Goal: Information Seeking & Learning: Learn about a topic

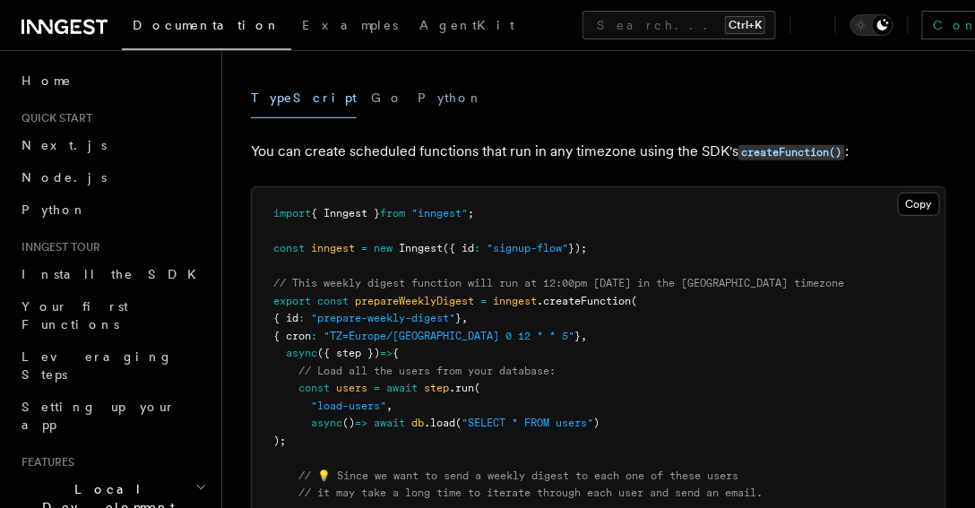
click at [398, 78] on div "TypeScript Go Python" at bounding box center [599, 98] width 696 height 40
click at [418, 78] on button "Python" at bounding box center [450, 98] width 65 height 40
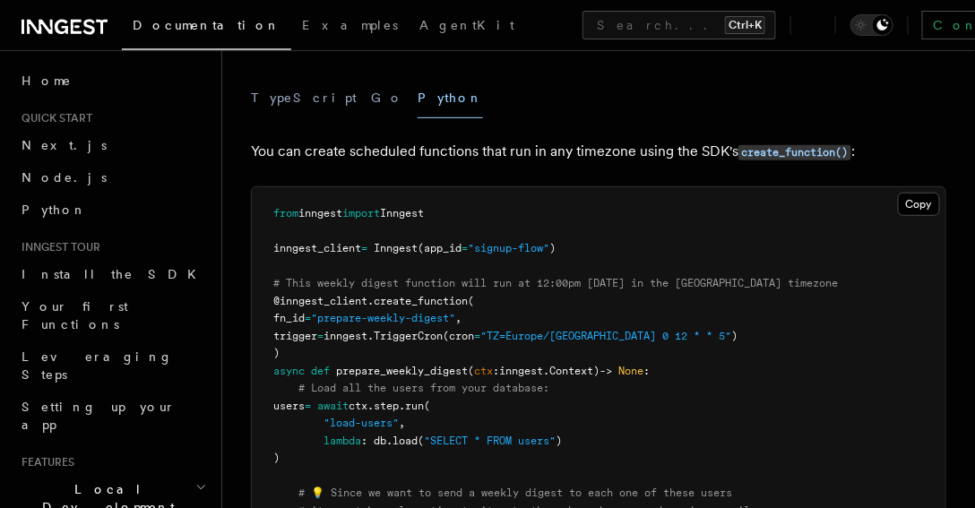
click at [443, 330] on span "TriggerCron" at bounding box center [408, 336] width 69 height 13
copy span "TriggerCron"
click at [725, 31] on kbd "Ctrl+K" at bounding box center [745, 25] width 40 height 18
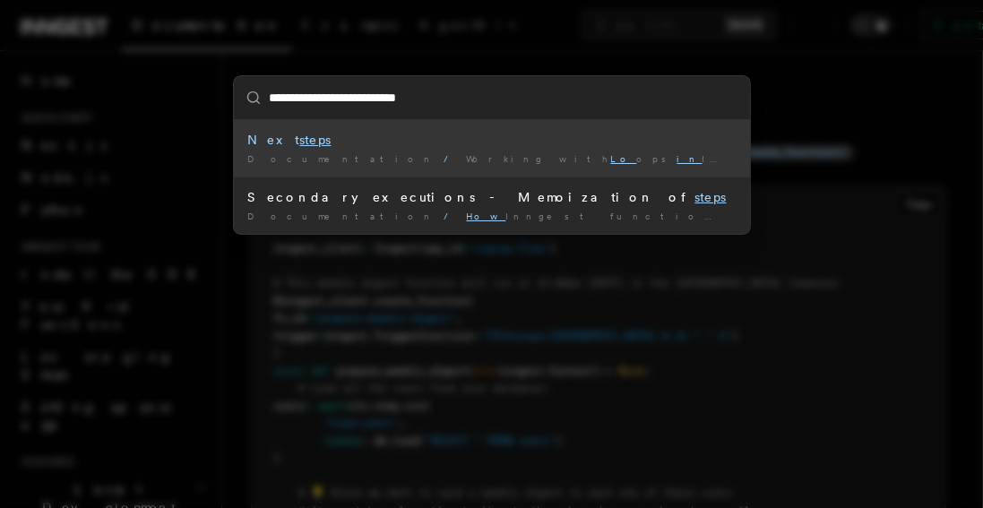
type input "**********"
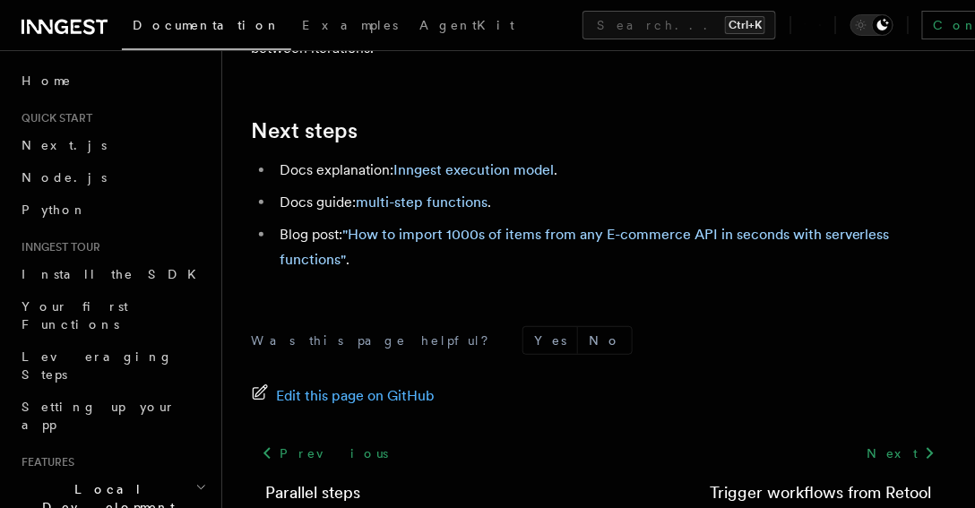
scroll to position [3439, 0]
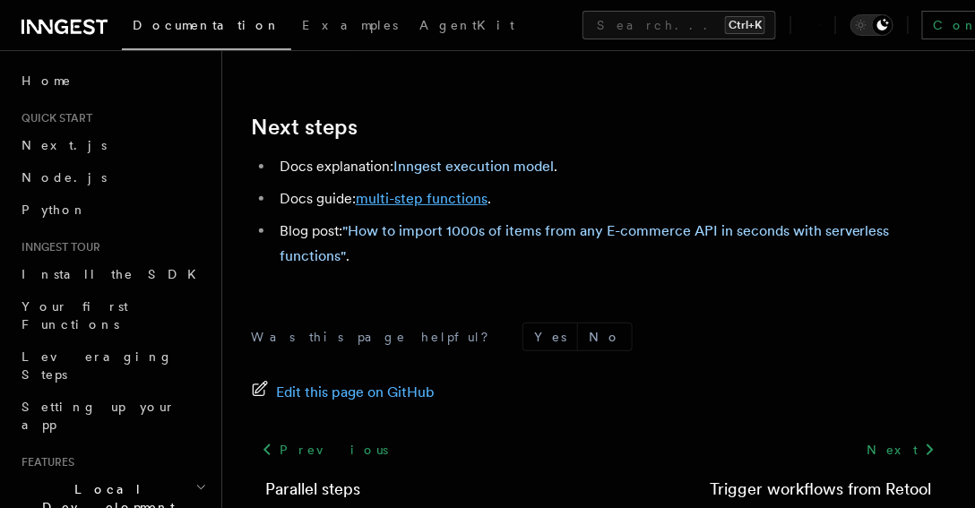
click at [456, 190] on link "multi-step functions" at bounding box center [422, 198] width 132 height 17
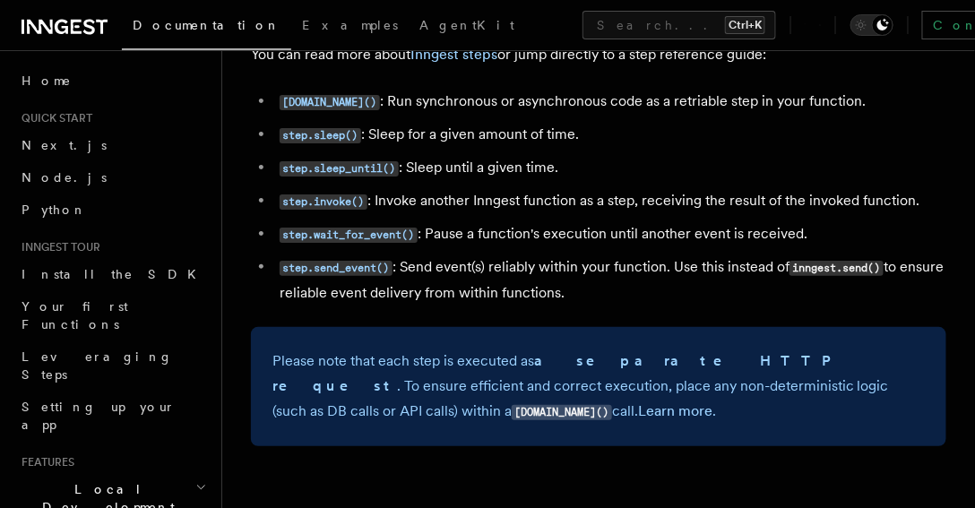
scroll to position [3503, 0]
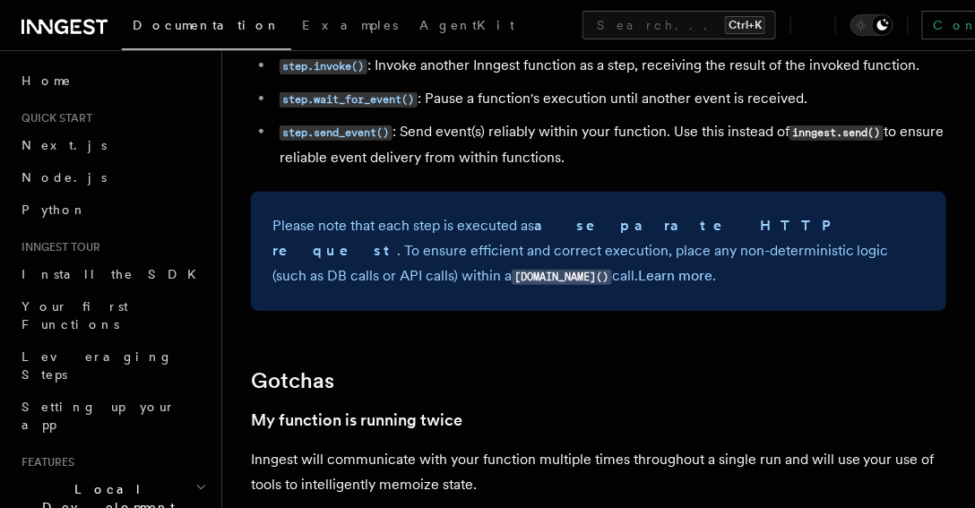
click at [601, 224] on strong "a separate HTTP request" at bounding box center [557, 238] width 570 height 42
click at [638, 279] on link "Learn more" at bounding box center [675, 275] width 74 height 17
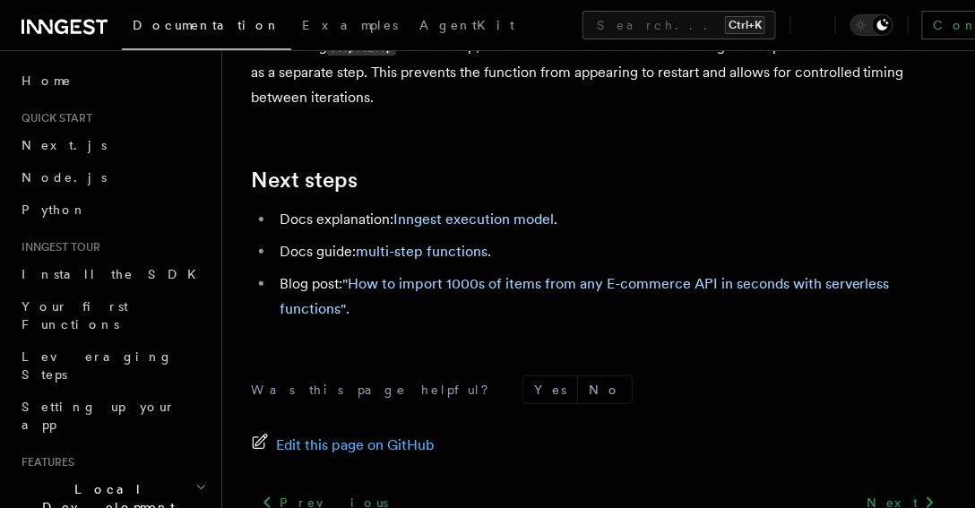
scroll to position [3216, 0]
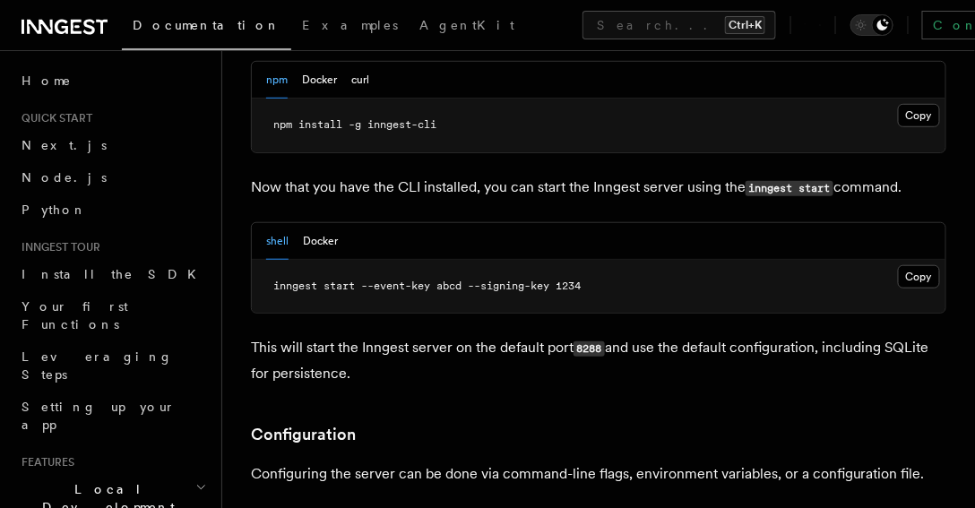
scroll to position [2274, 0]
